Goal: Task Accomplishment & Management: Manage account settings

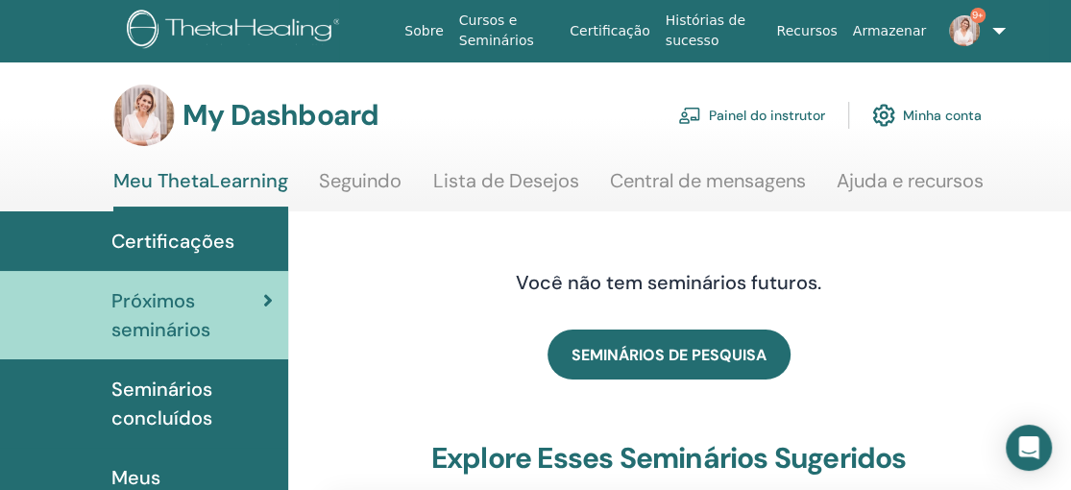
click at [779, 115] on link "Painel do instrutor" at bounding box center [751, 115] width 147 height 42
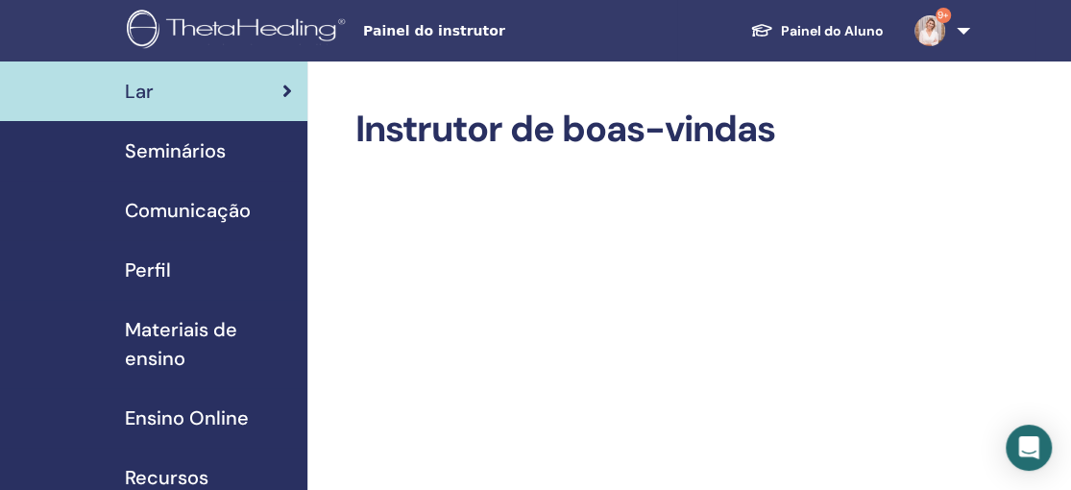
click at [207, 151] on span "Seminários" at bounding box center [175, 150] width 101 height 29
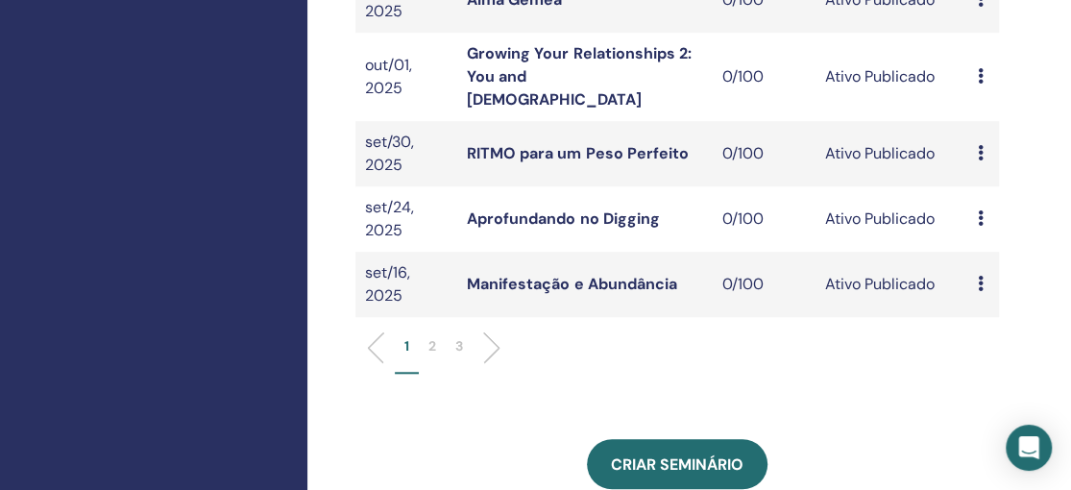
scroll to position [735, 0]
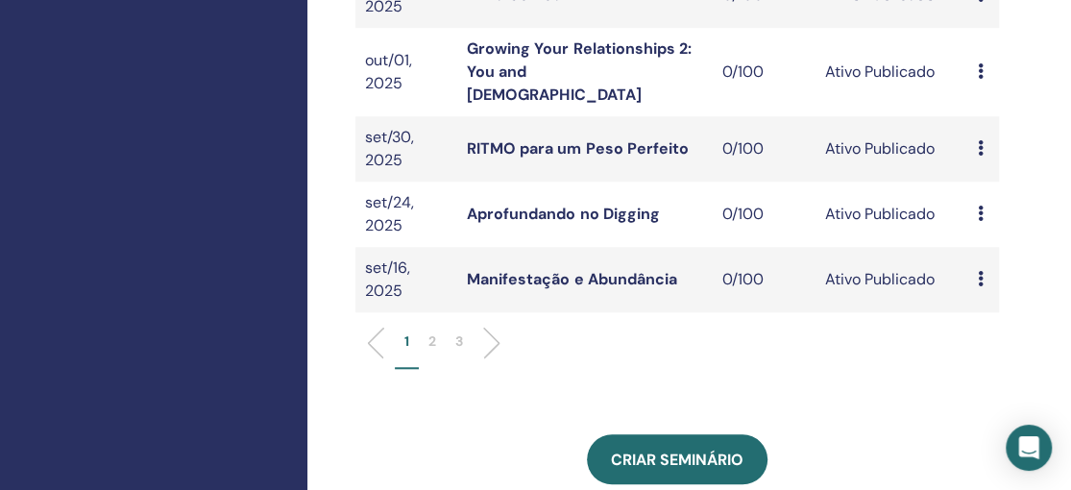
click at [433, 331] on p "2" at bounding box center [433, 341] width 8 height 20
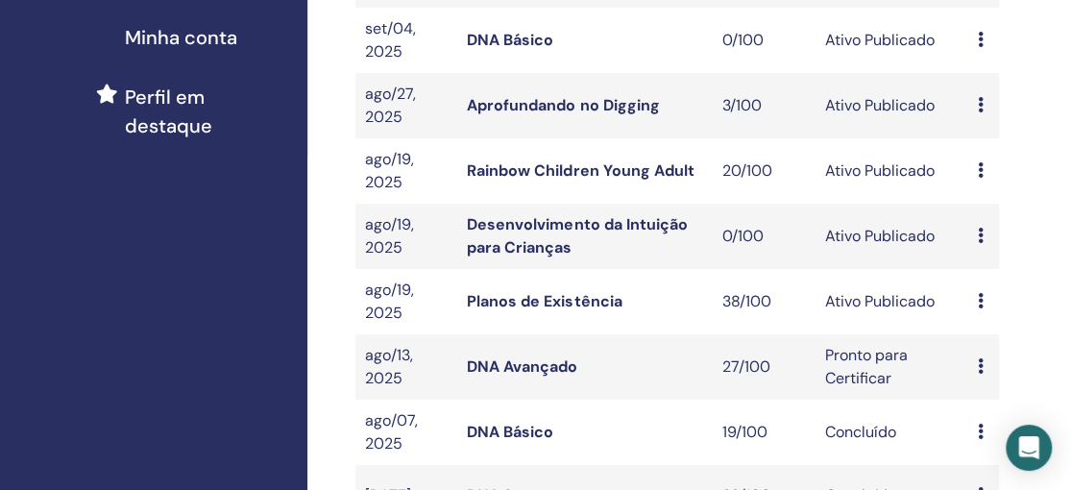
scroll to position [492, 0]
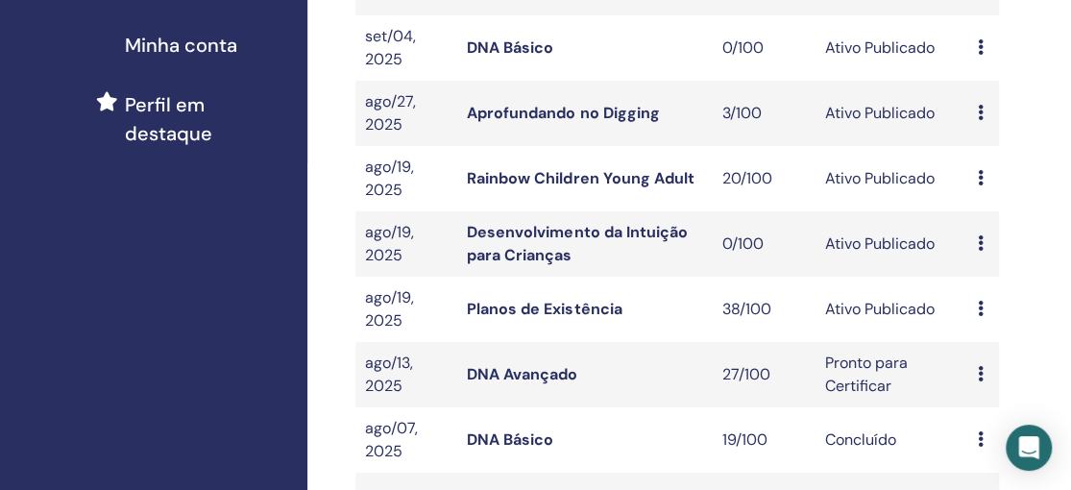
click at [553, 176] on link "Rainbow Children Young Adult" at bounding box center [580, 178] width 227 height 20
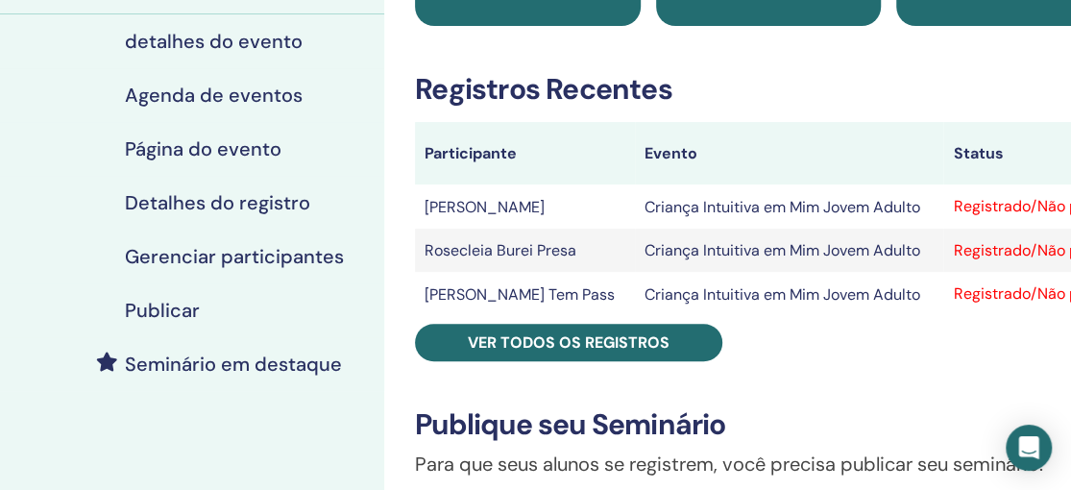
scroll to position [248, 0]
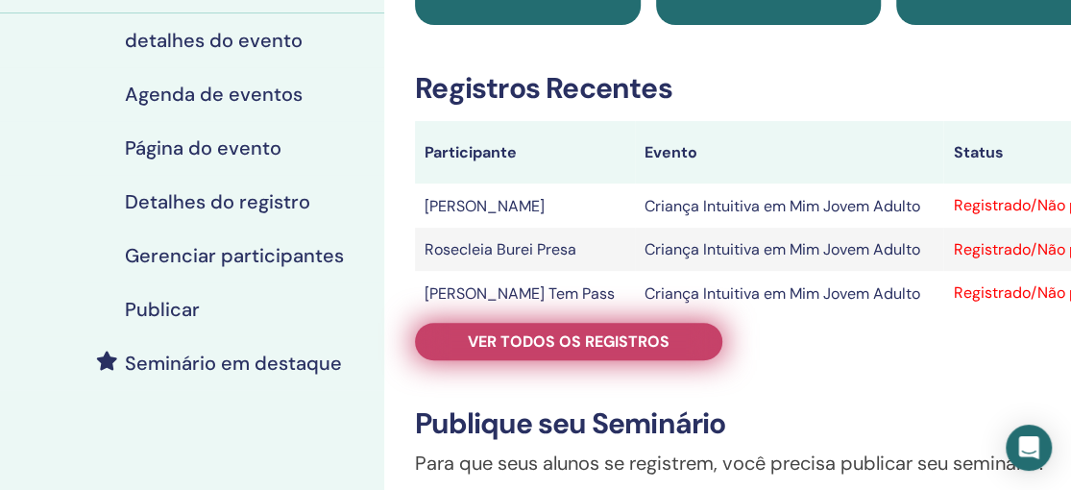
click at [559, 343] on font "Ver todos os registros" at bounding box center [569, 341] width 202 height 20
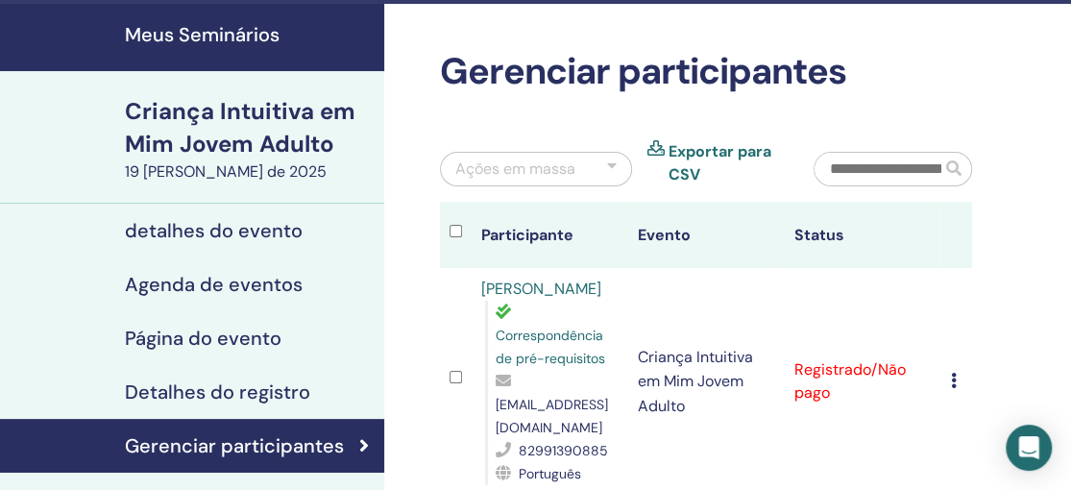
scroll to position [56, 0]
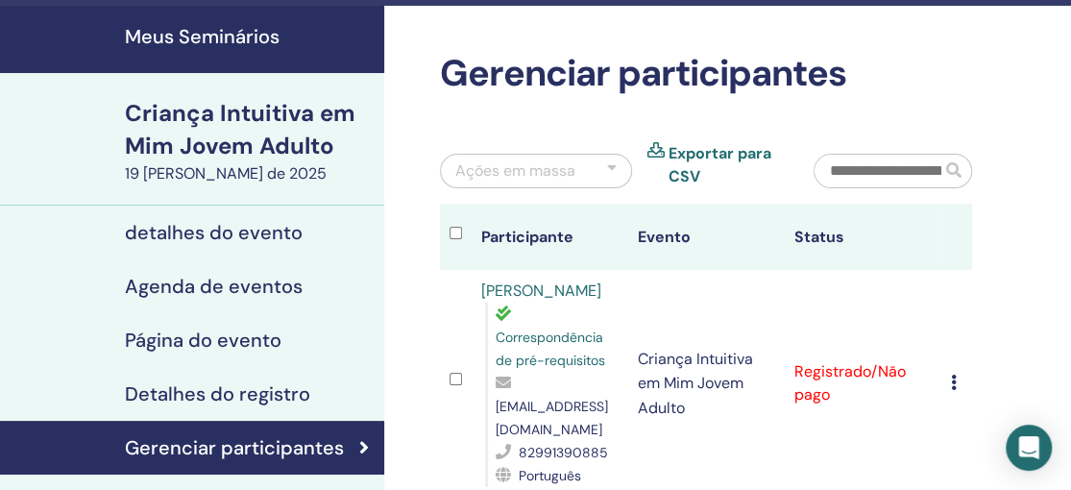
click at [229, 37] on font "Meus Seminários" at bounding box center [202, 36] width 155 height 25
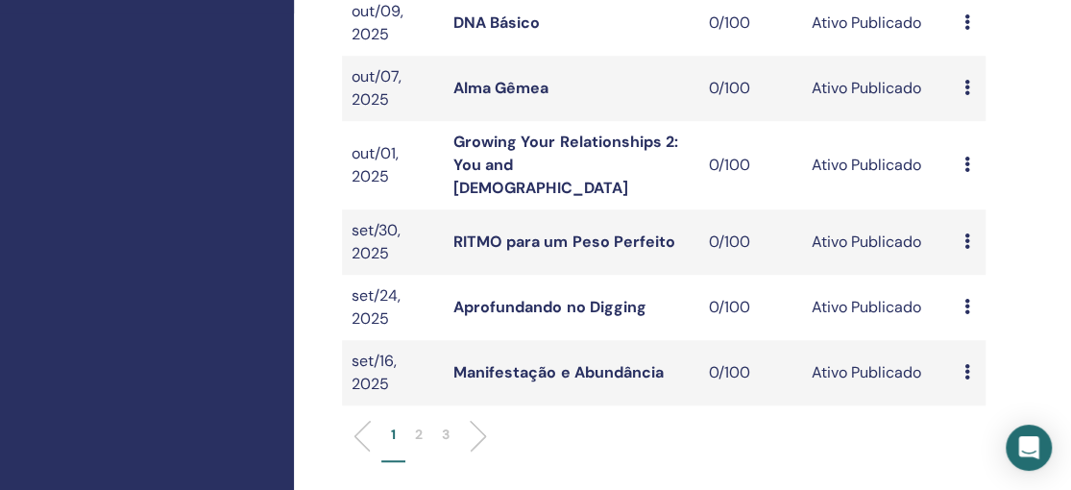
scroll to position [701, 13]
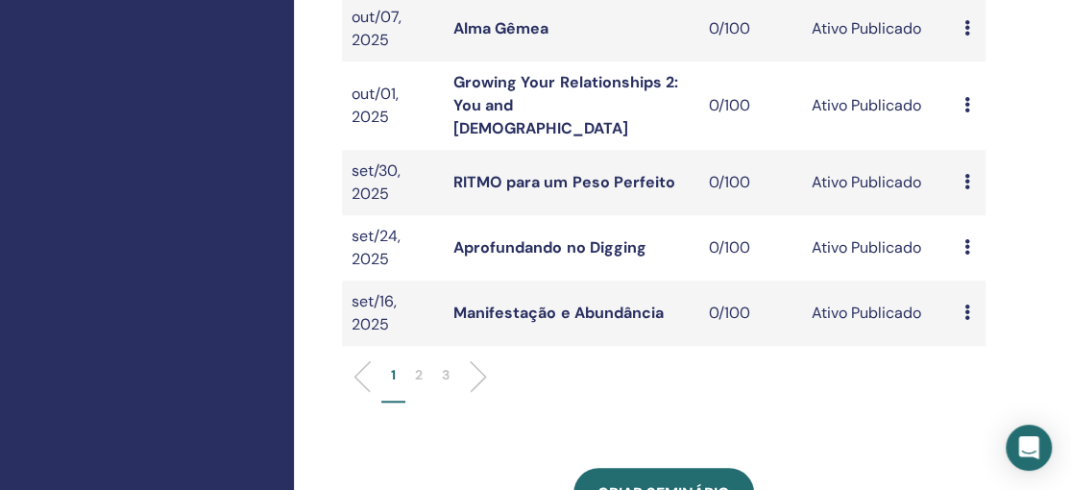
click at [419, 365] on p "2" at bounding box center [419, 375] width 8 height 20
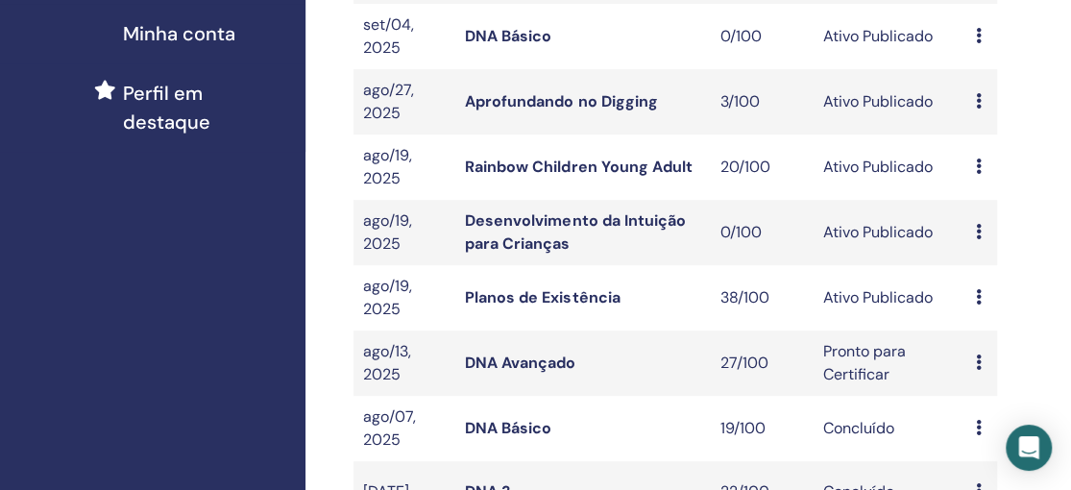
scroll to position [504, 2]
click at [613, 298] on link "Planos de Existência" at bounding box center [542, 296] width 155 height 20
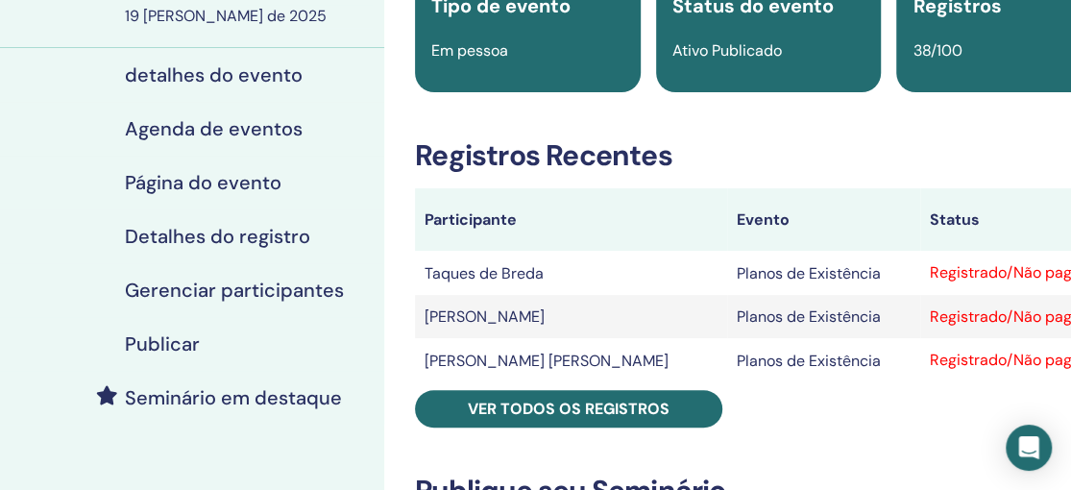
scroll to position [183, 0]
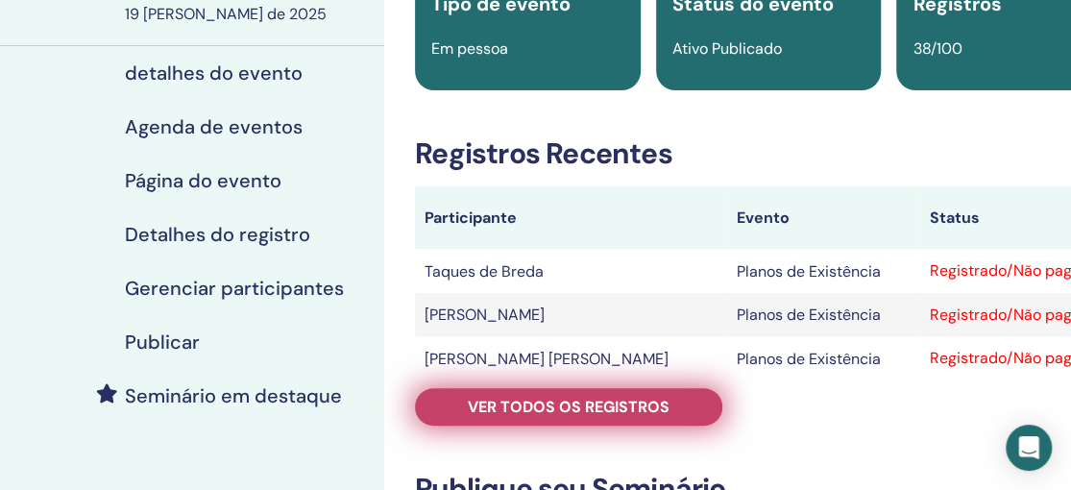
click at [593, 403] on font "Ver todos os registros" at bounding box center [569, 407] width 202 height 20
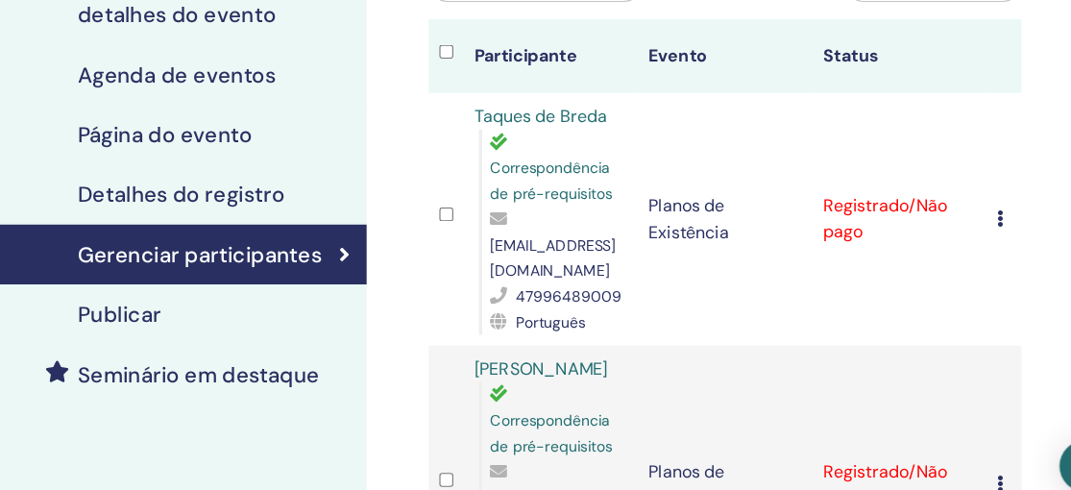
scroll to position [213, 0]
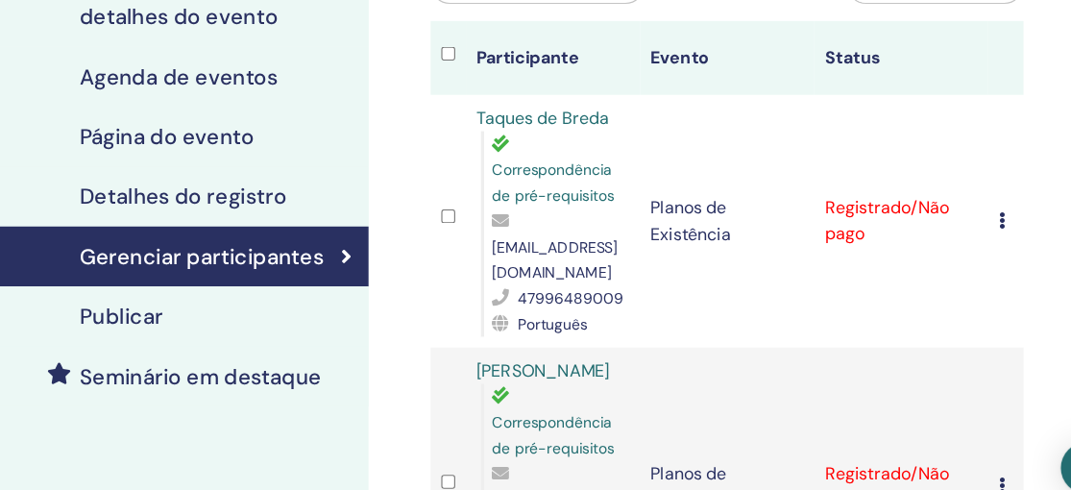
click at [557, 309] on font "Português" at bounding box center [550, 317] width 62 height 17
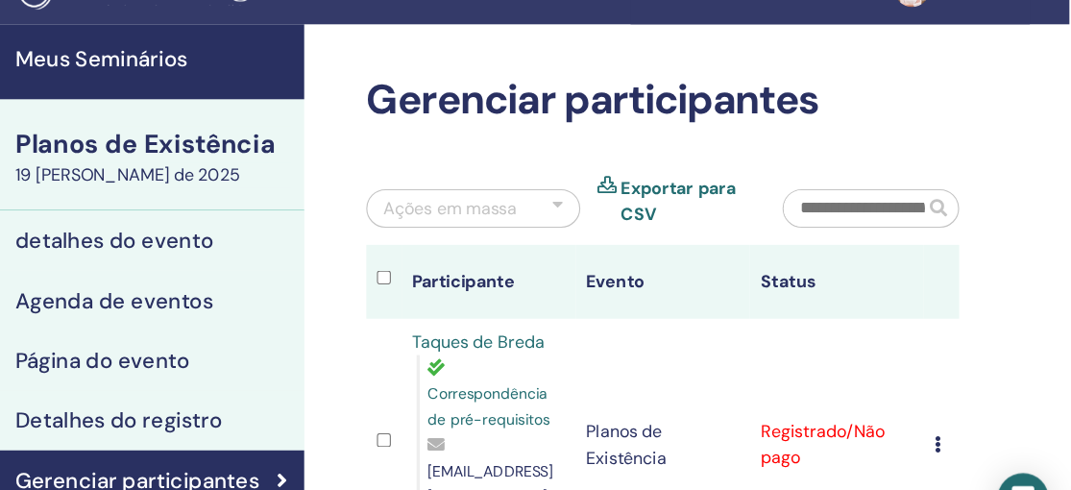
scroll to position [39, 0]
